Goal: Task Accomplishment & Management: Use online tool/utility

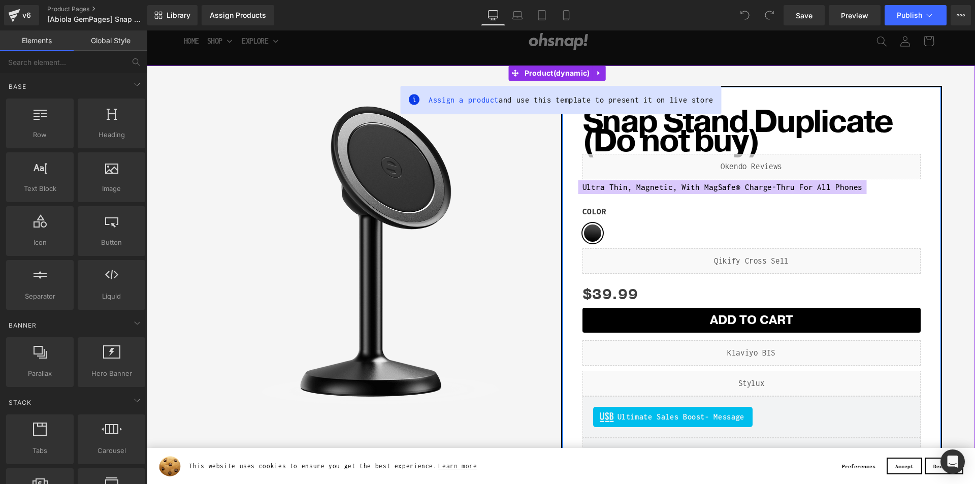
scroll to position [51, 0]
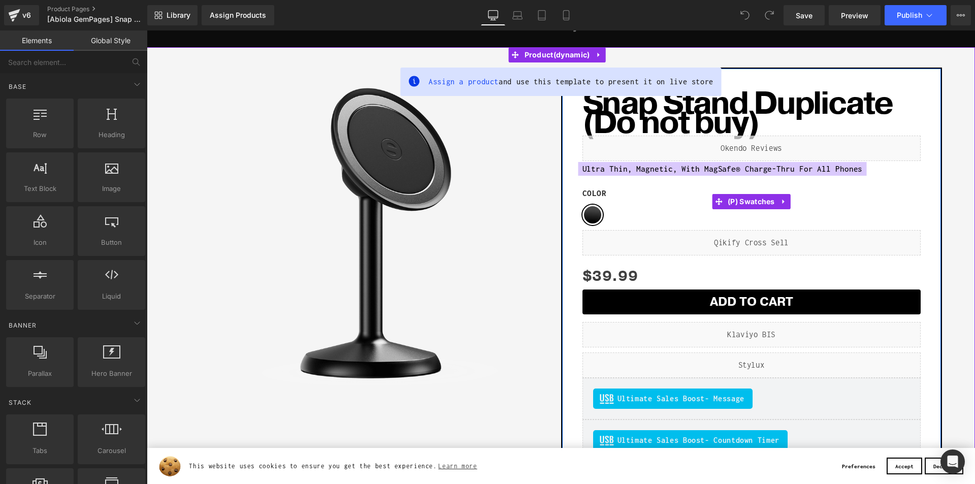
click at [634, 204] on label "Color" at bounding box center [752, 196] width 338 height 17
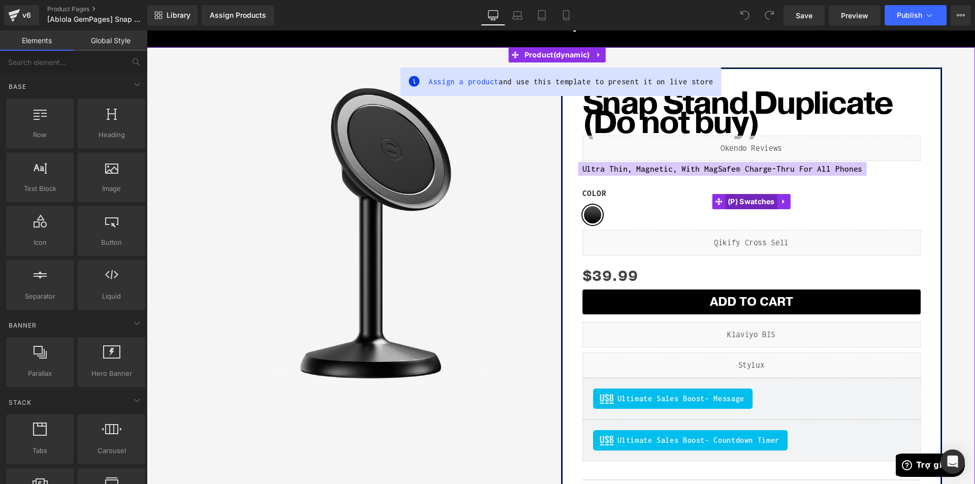
click at [749, 199] on span "(P) Swatches" at bounding box center [751, 201] width 52 height 15
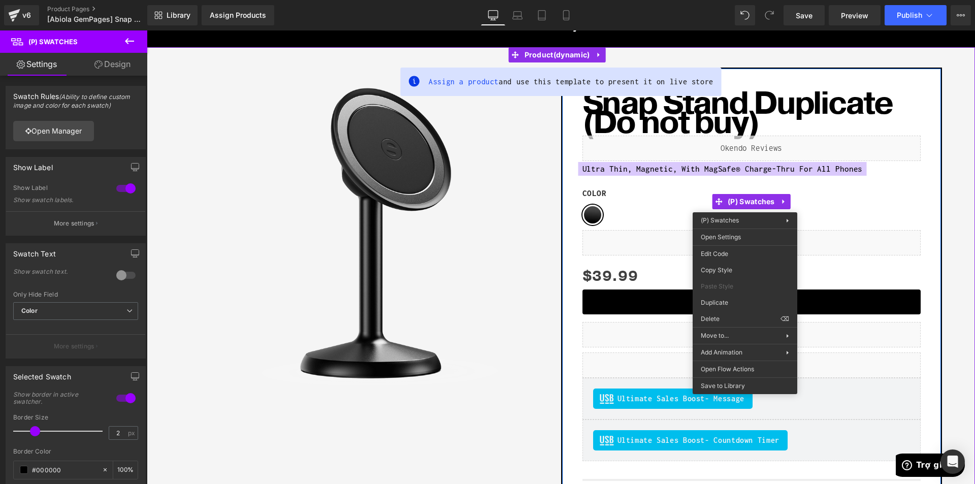
click at [891, 213] on div "Color Black" at bounding box center [752, 209] width 338 height 42
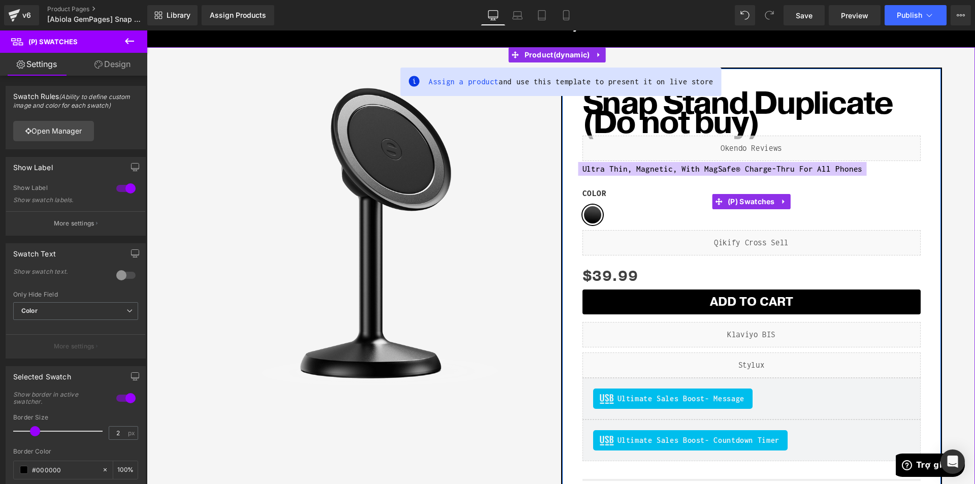
click at [689, 198] on label "Color" at bounding box center [752, 196] width 338 height 17
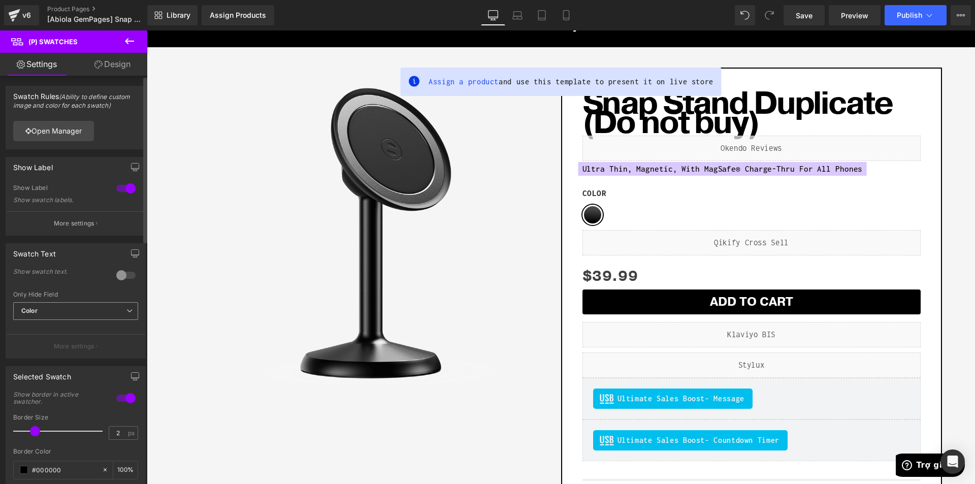
click at [93, 313] on span "Color" at bounding box center [75, 311] width 125 height 18
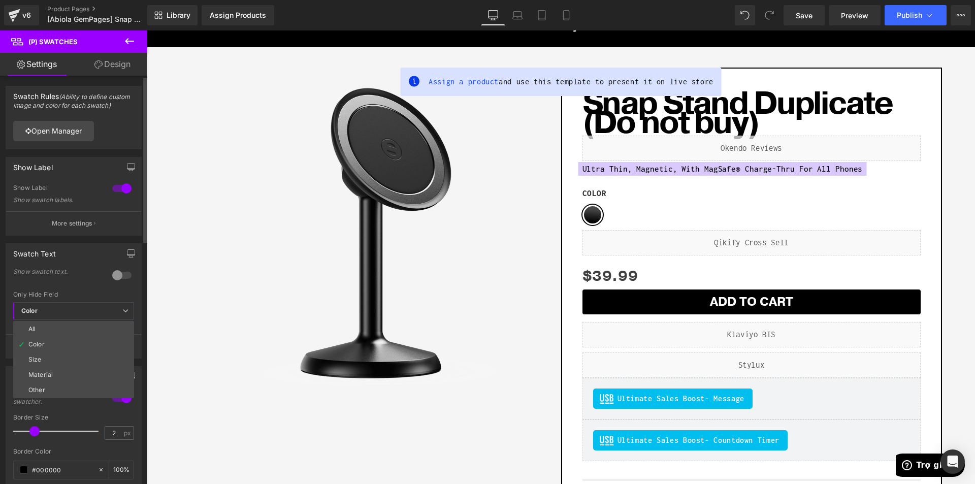
click at [93, 313] on span "Color" at bounding box center [73, 311] width 121 height 18
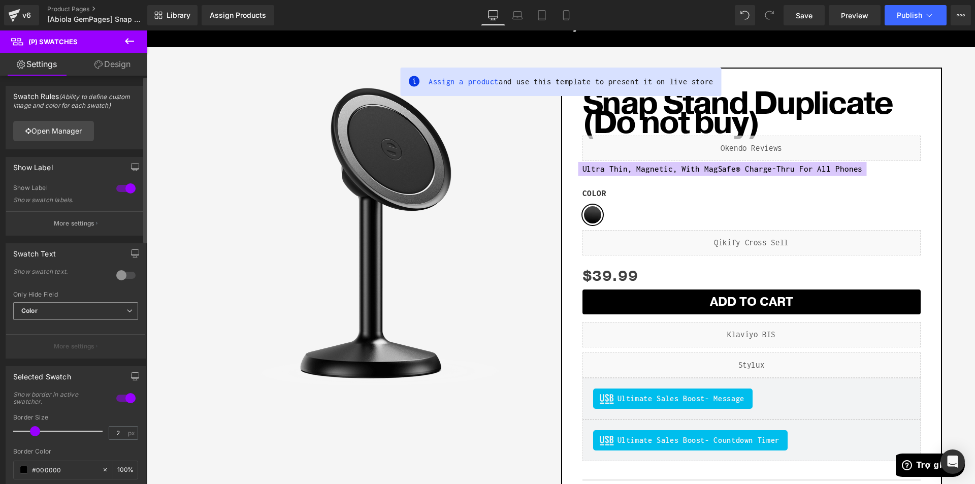
click at [93, 313] on span "Color" at bounding box center [75, 311] width 125 height 18
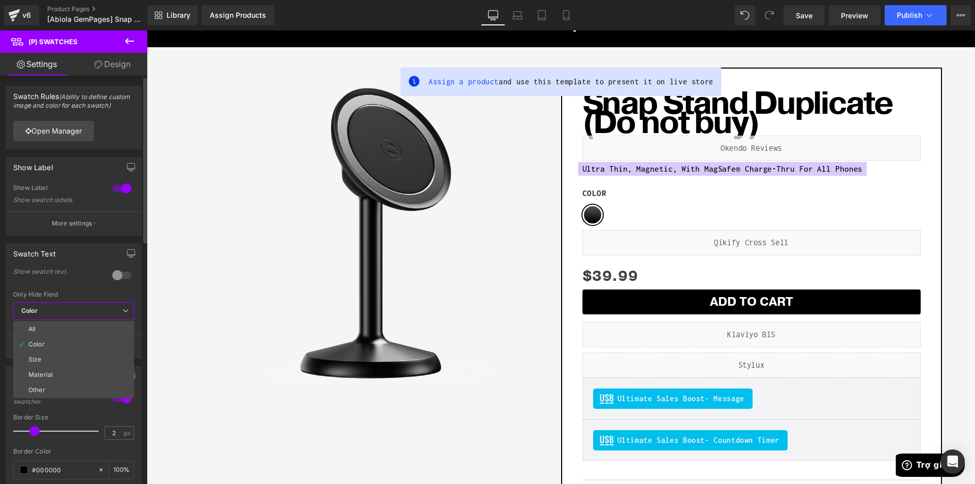
click at [122, 280] on div at bounding box center [122, 275] width 24 height 16
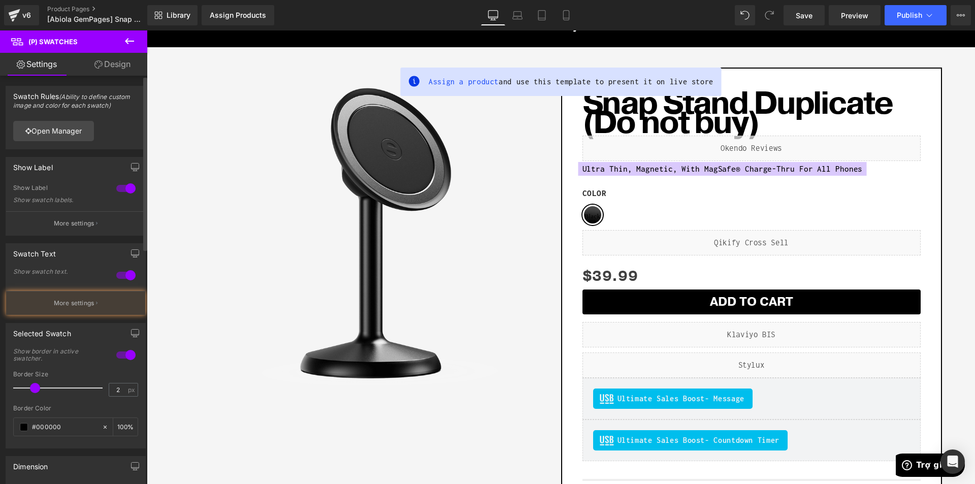
click at [122, 280] on div at bounding box center [126, 275] width 24 height 16
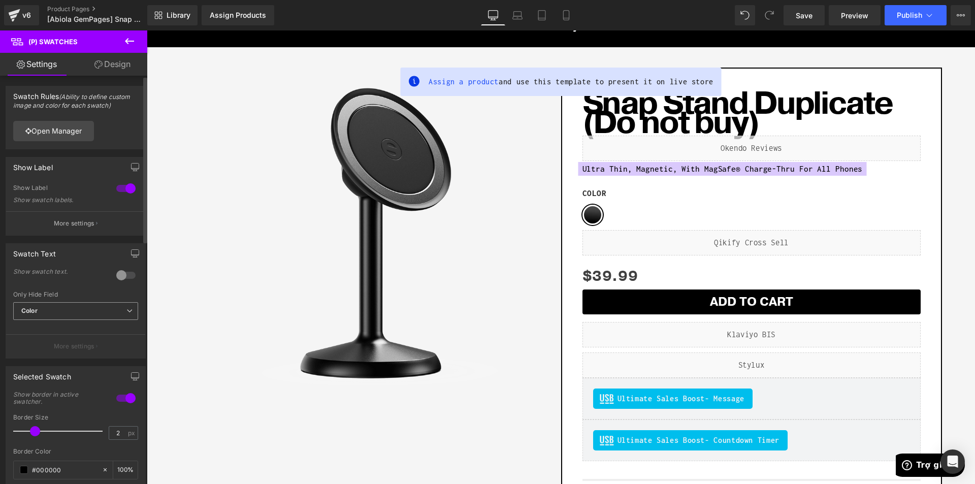
click at [104, 315] on span "Color" at bounding box center [75, 311] width 125 height 18
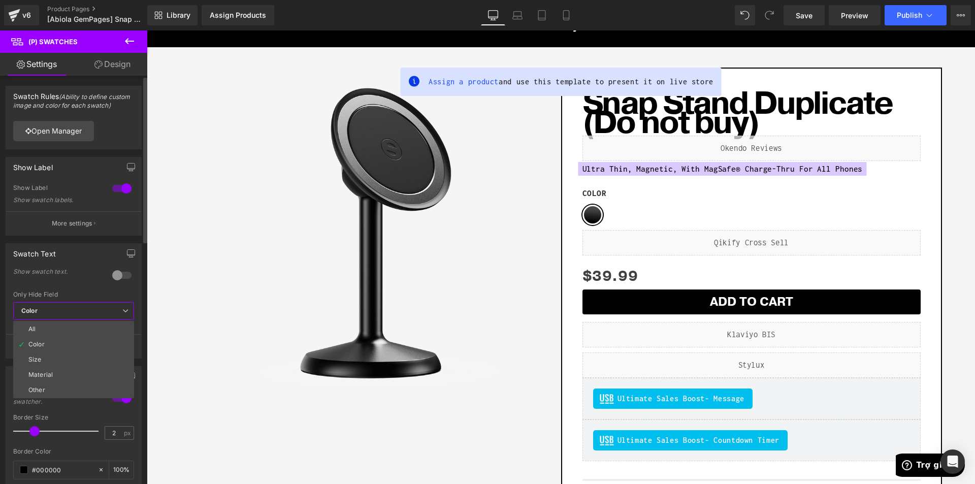
click at [98, 294] on div "Only Hide Field" at bounding box center [73, 294] width 121 height 7
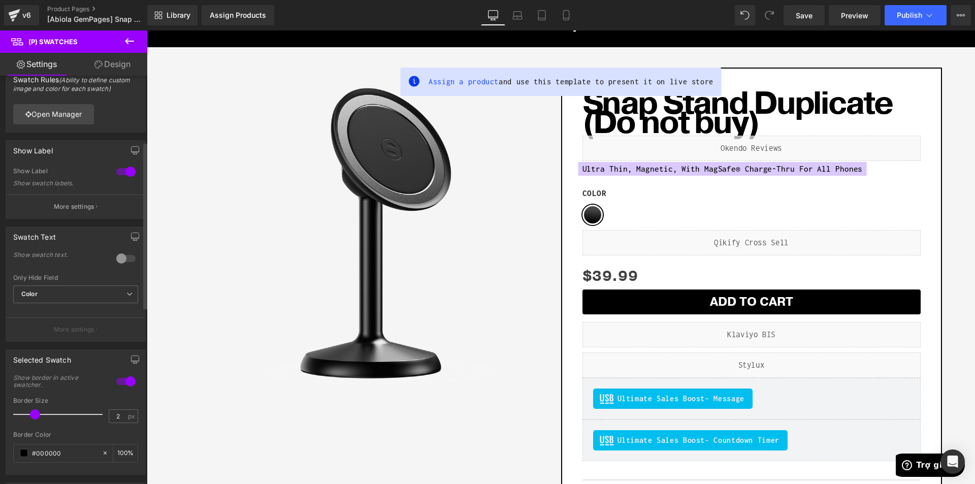
scroll to position [0, 0]
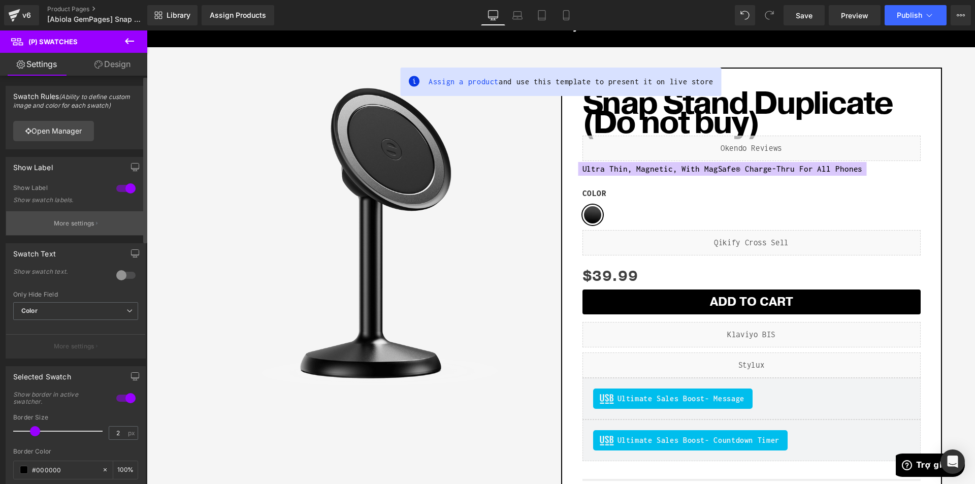
click at [71, 225] on p "More settings" at bounding box center [74, 223] width 41 height 9
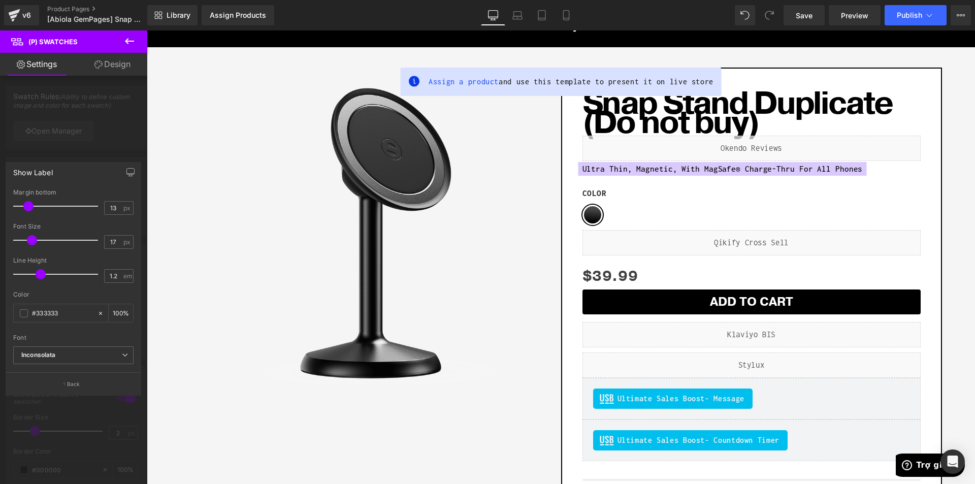
click at [64, 435] on div at bounding box center [73, 259] width 147 height 459
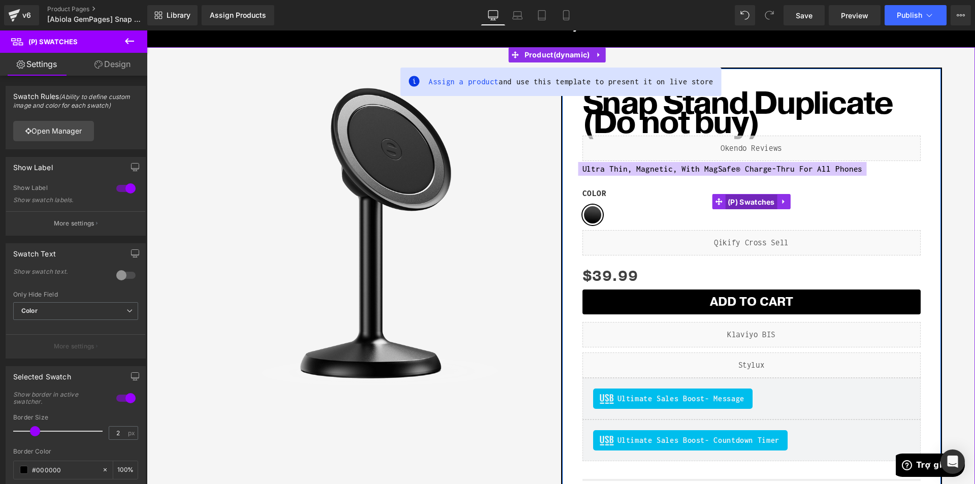
click at [746, 203] on span "(P) Swatches" at bounding box center [751, 202] width 52 height 15
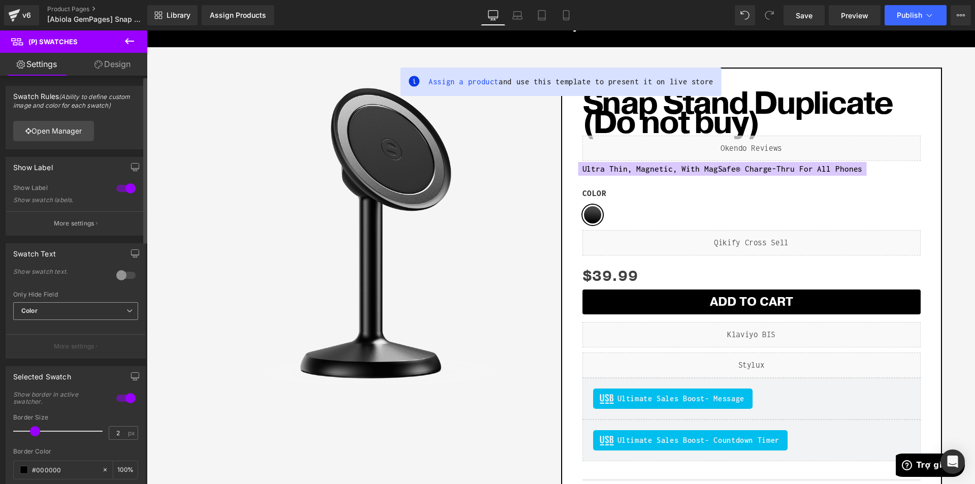
scroll to position [51, 0]
